Goal: Use online tool/utility: Utilize a website feature to perform a specific function

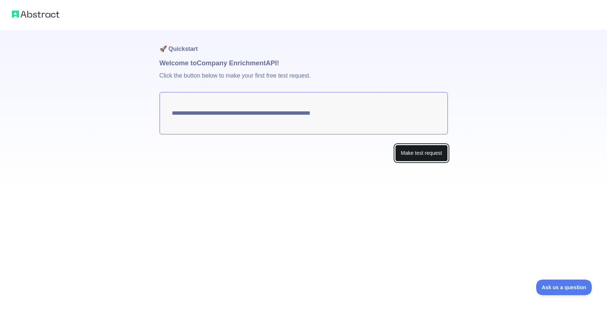
click at [415, 151] on button "Make test request" at bounding box center [421, 153] width 52 height 17
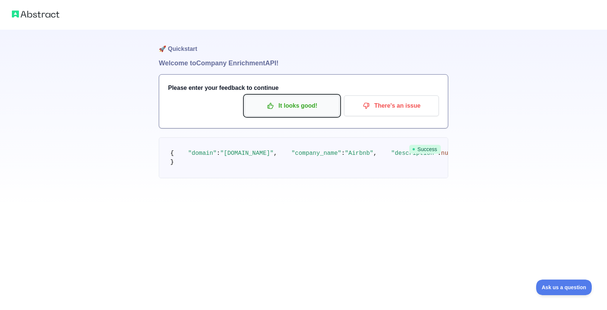
click at [310, 104] on p "It looks good!" at bounding box center [292, 105] width 84 height 13
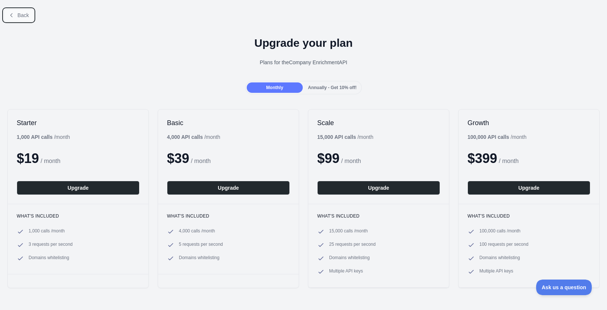
click at [26, 12] on span "Back" at bounding box center [22, 15] width 11 height 6
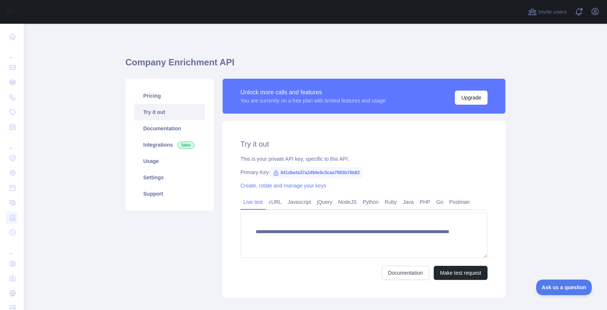
click at [356, 171] on span "841dbefa37a2494e9c5cae7983b78b82" at bounding box center [316, 172] width 93 height 11
copy span "841dbefa37a2494e9c5cae7983b78b82"
